Goal: Book appointment/travel/reservation

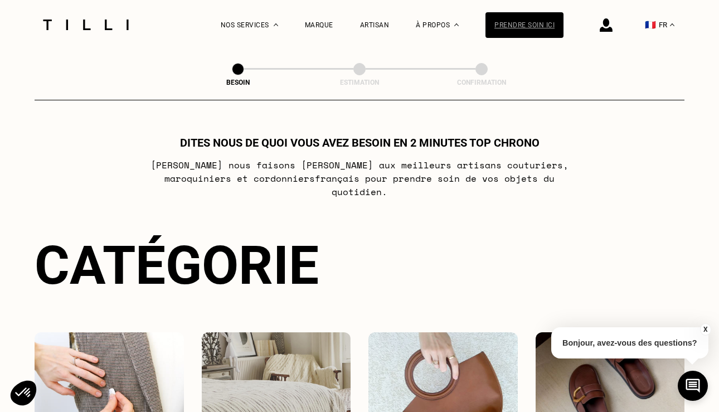
click at [533, 24] on div "Prendre soin ici" at bounding box center [524, 25] width 78 height 26
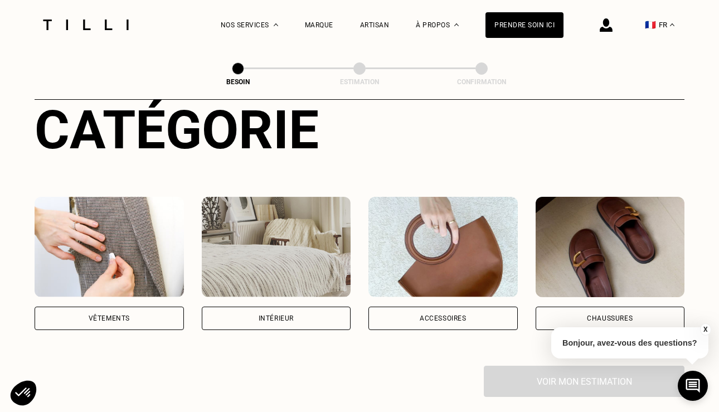
scroll to position [178, 0]
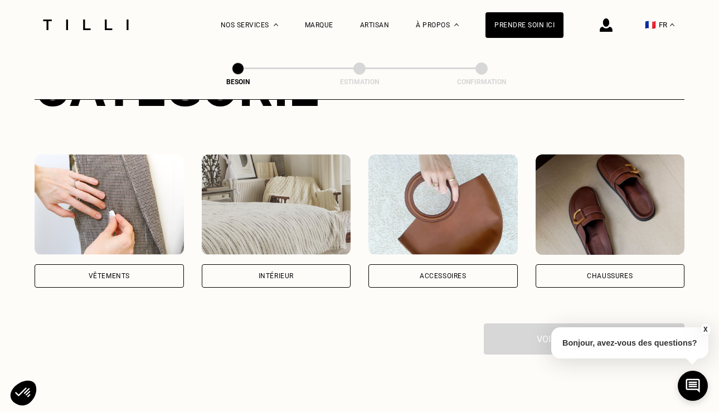
click at [157, 264] on div "Vêtements" at bounding box center [109, 275] width 149 height 23
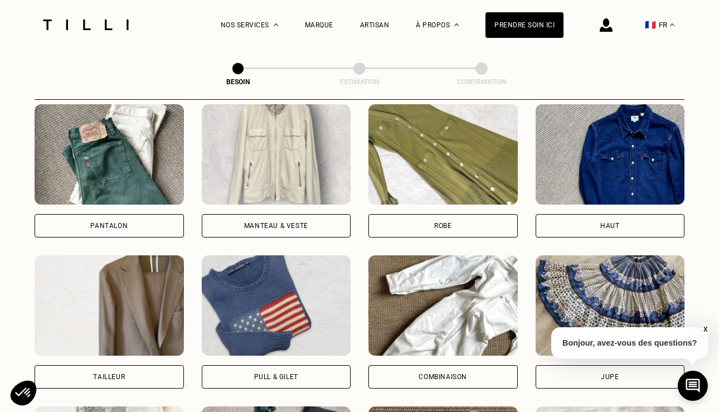
scroll to position [551, 0]
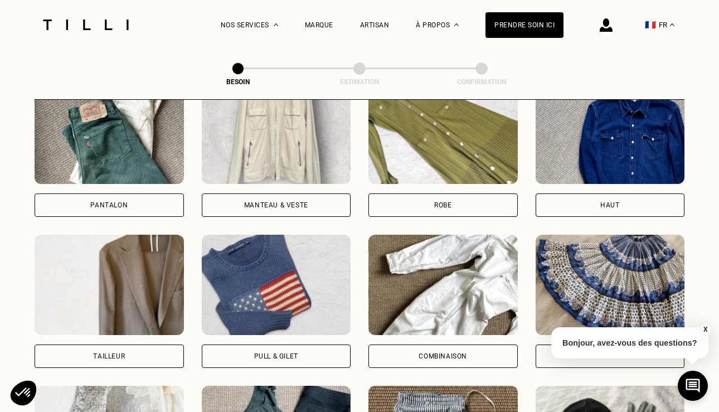
click at [239, 344] on div "Pull & gilet" at bounding box center [276, 355] width 149 height 23
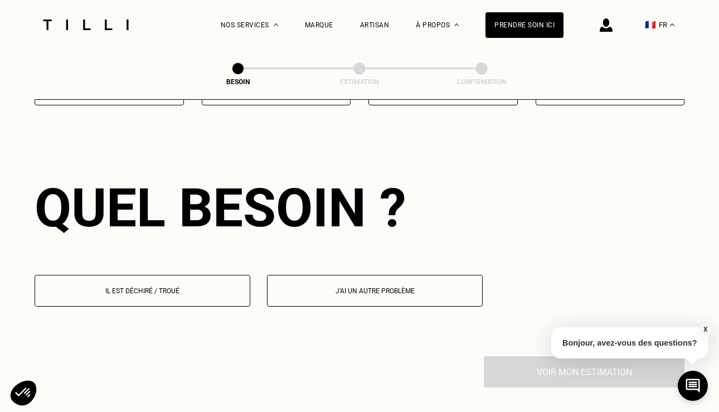
scroll to position [967, 0]
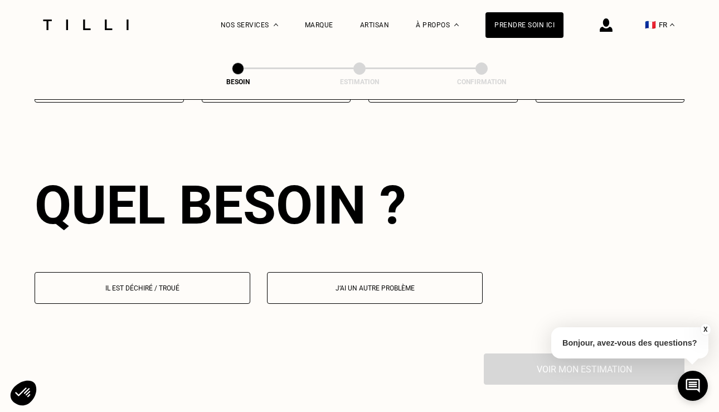
click at [320, 284] on p "J‘ai un autre problème" at bounding box center [374, 288] width 203 height 8
select select "FR"
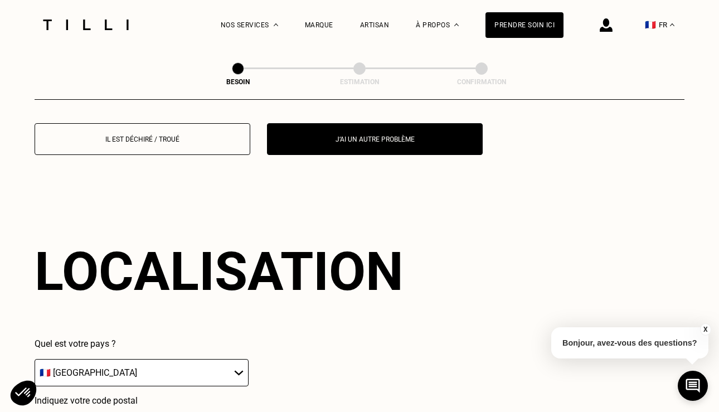
scroll to position [1114, 0]
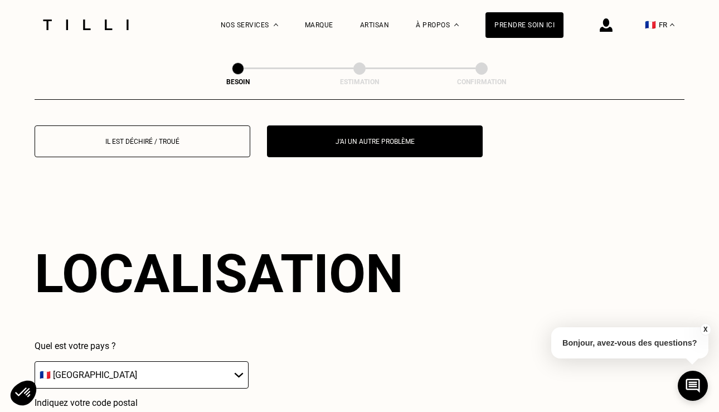
click at [213, 139] on button "Il est déchiré / troué" at bounding box center [143, 141] width 216 height 32
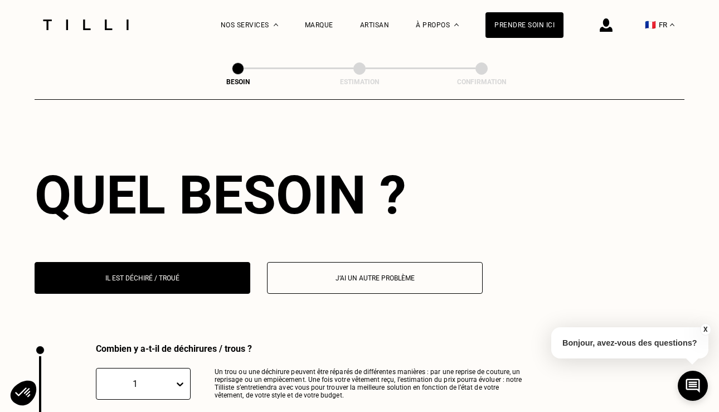
scroll to position [973, 0]
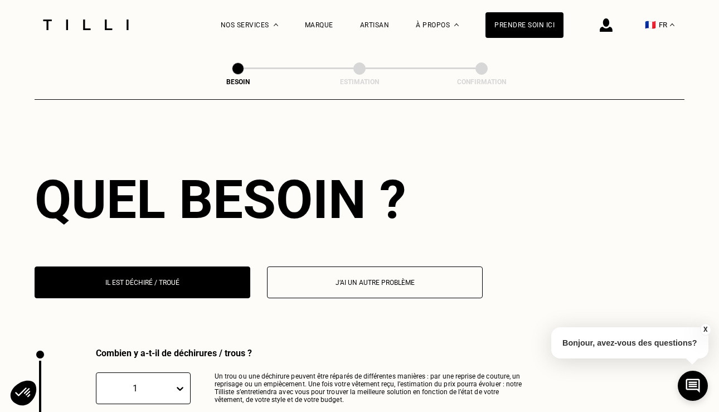
click at [338, 266] on button "J‘ai un autre problème" at bounding box center [375, 282] width 216 height 32
select select "FR"
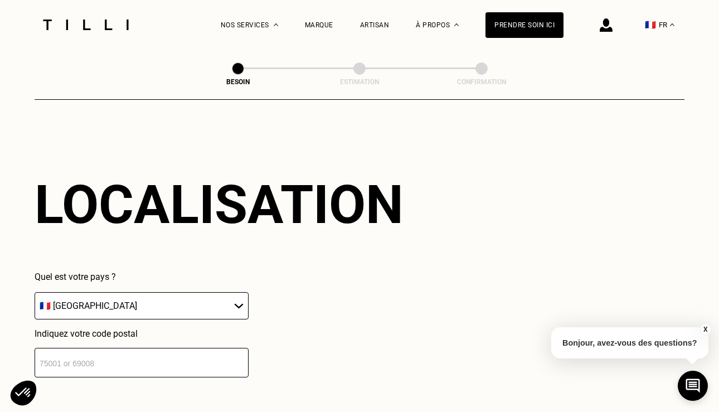
scroll to position [1183, 0]
click at [208, 348] on input "number" at bounding box center [142, 363] width 214 height 30
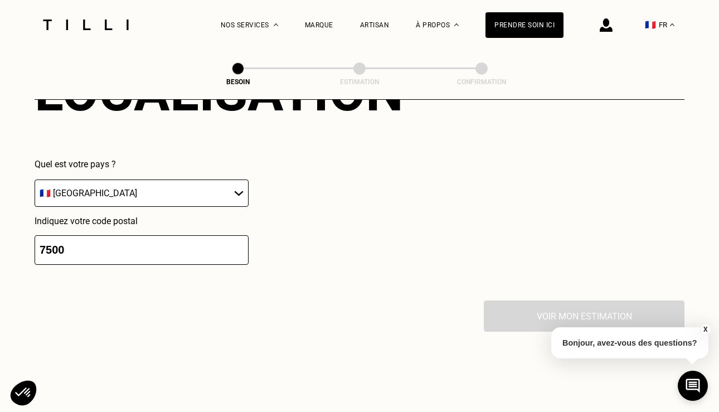
scroll to position [1276, 0]
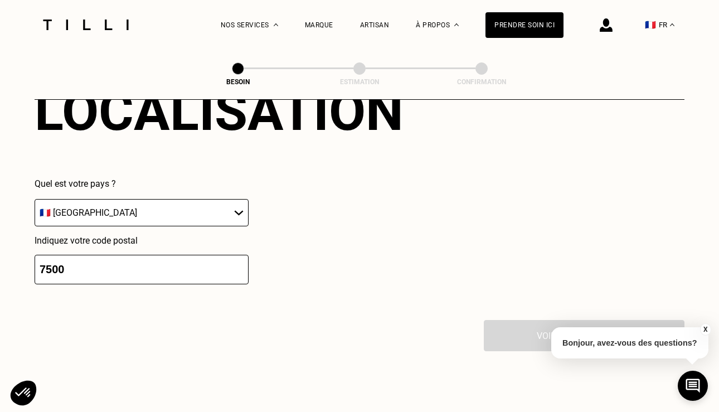
click at [181, 262] on input "7500" at bounding box center [142, 270] width 214 height 30
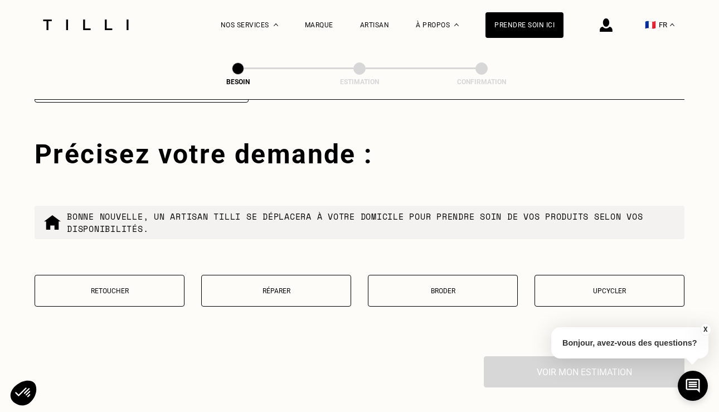
scroll to position [1458, 0]
type input "75008"
click at [143, 282] on button "Retoucher" at bounding box center [110, 290] width 150 height 32
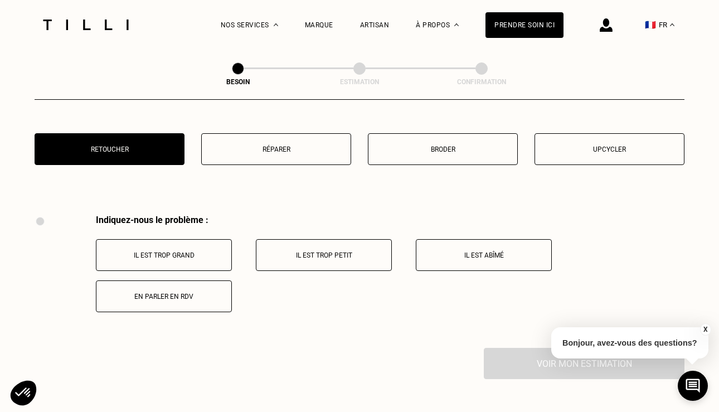
scroll to position [1592, 0]
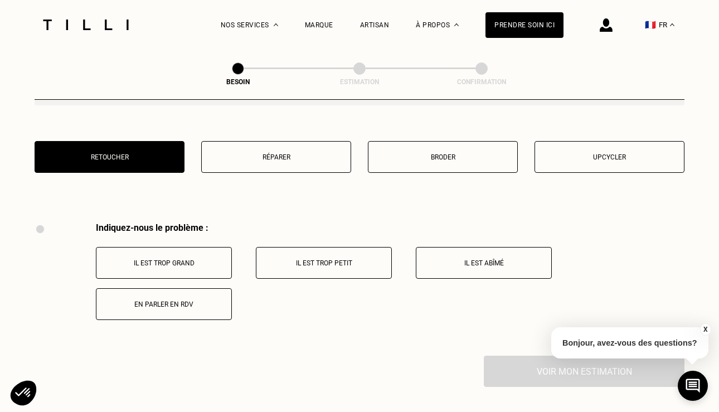
click at [180, 259] on p "Il est trop grand" at bounding box center [164, 263] width 124 height 8
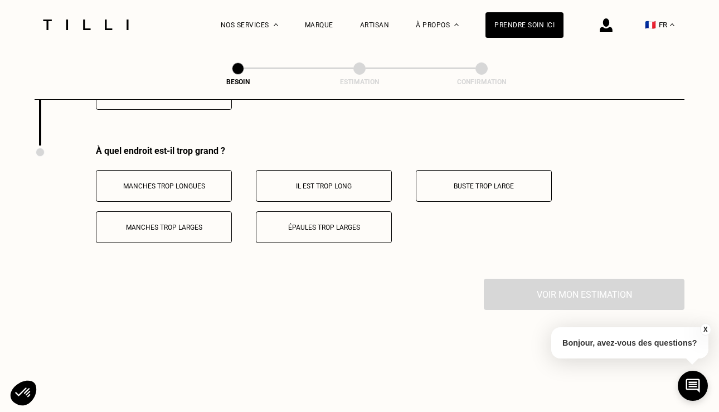
scroll to position [1809, 0]
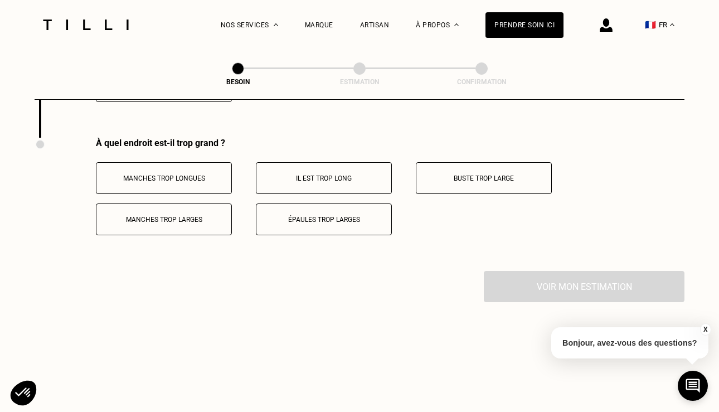
click at [200, 173] on button "Manches trop longues" at bounding box center [164, 178] width 136 height 32
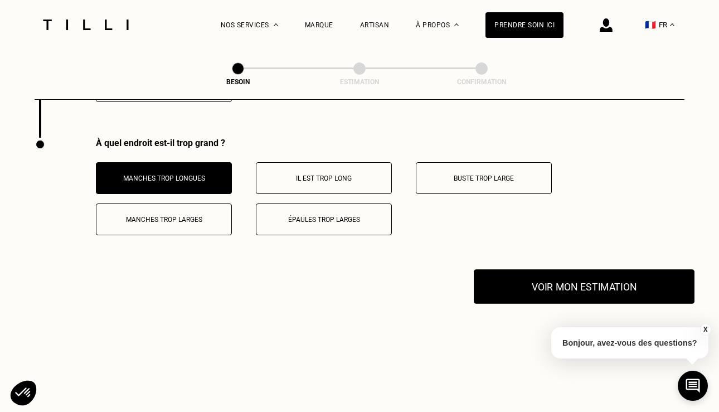
click at [498, 270] on button "Voir mon estimation" at bounding box center [584, 286] width 221 height 35
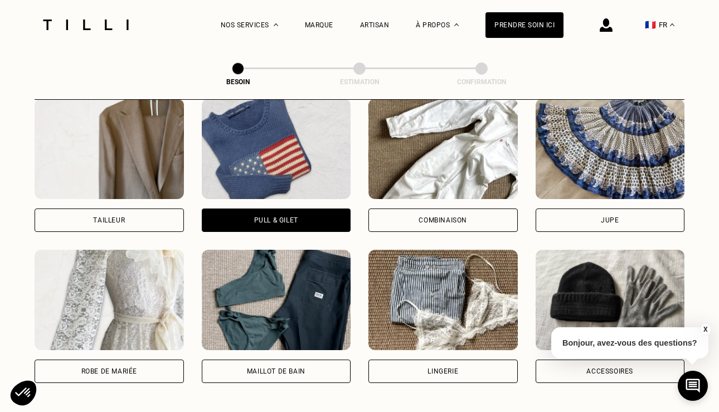
scroll to position [692, 0]
